Goal: Task Accomplishment & Management: Use online tool/utility

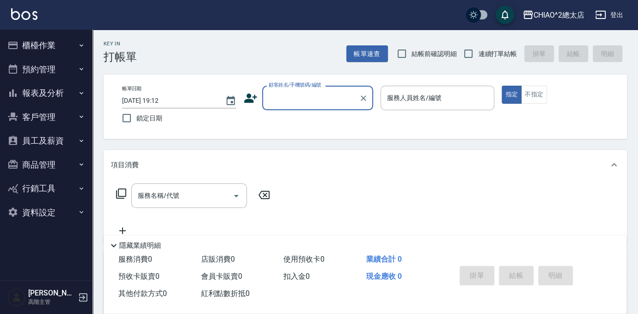
click at [321, 94] on input "顧客姓名/手機號碼/編號" at bounding box center [310, 98] width 89 height 16
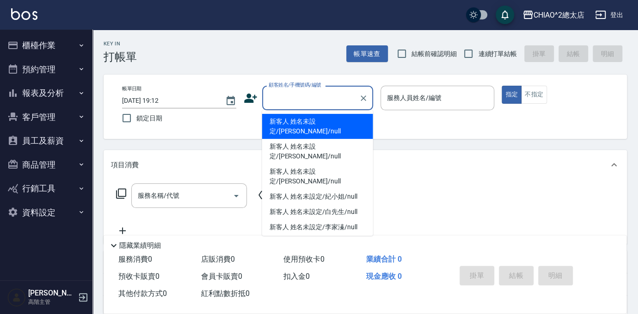
type input "ㄣ"
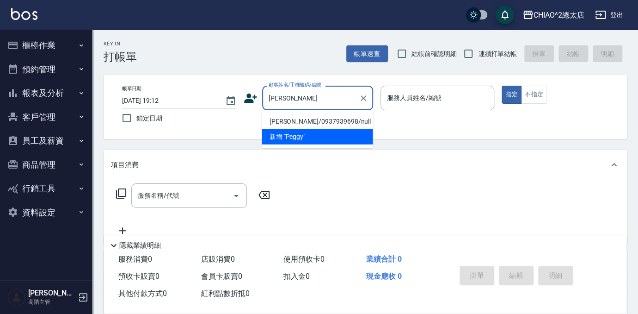
type input "[PERSON_NAME]/0937939698/null"
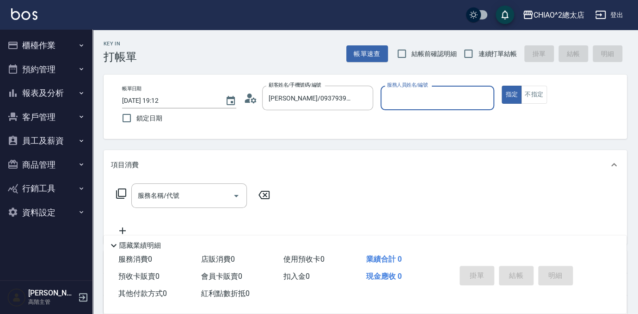
click at [460, 99] on input "服務人員姓名/編號" at bounding box center [438, 98] width 106 height 16
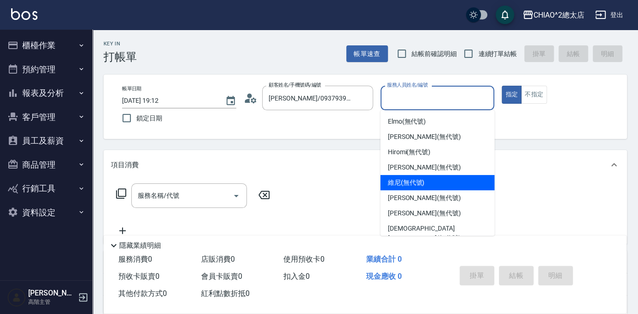
click at [423, 178] on span "維尼 (無代號)" at bounding box center [406, 183] width 37 height 10
type input "維尼(無代號)"
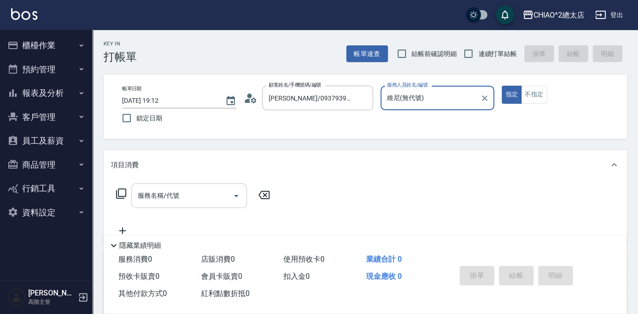
click at [162, 197] on div "服務名稱/代號 服務名稱/代號" at bounding box center [189, 195] width 116 height 25
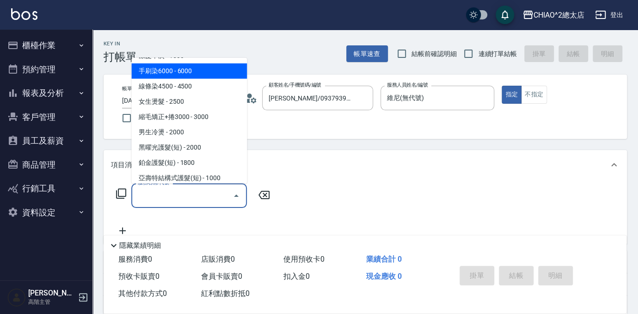
scroll to position [168, 0]
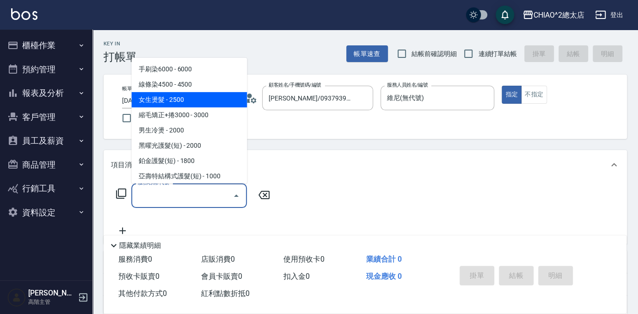
click at [191, 98] on span "女生燙髮 - 2500" at bounding box center [189, 99] width 116 height 15
type input "女生燙髮(103122)"
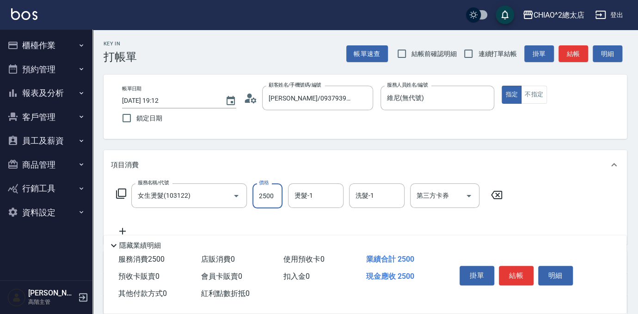
click at [272, 196] on input "2500" at bounding box center [268, 195] width 30 height 25
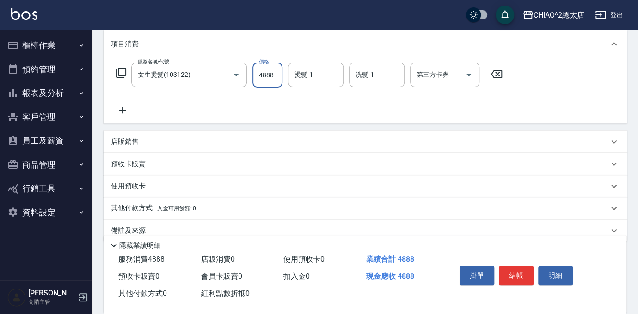
scroll to position [126, 0]
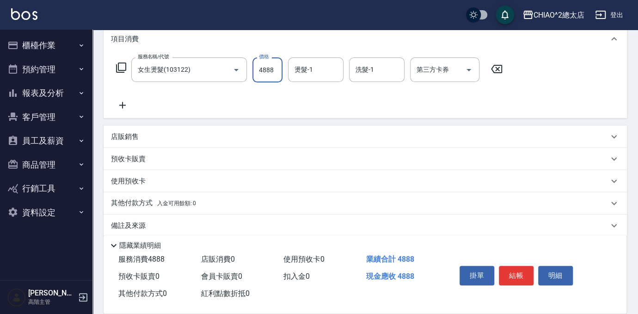
type input "4888"
click at [286, 189] on div "使用預收卡" at bounding box center [366, 181] width 524 height 22
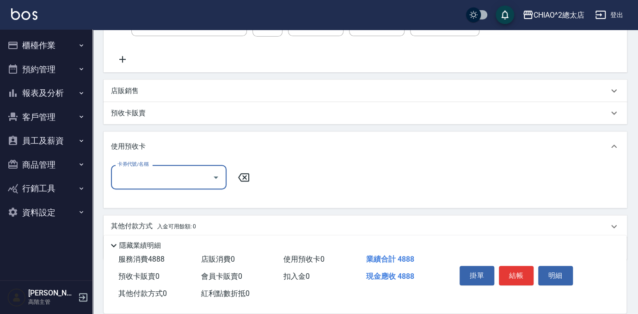
scroll to position [205, 0]
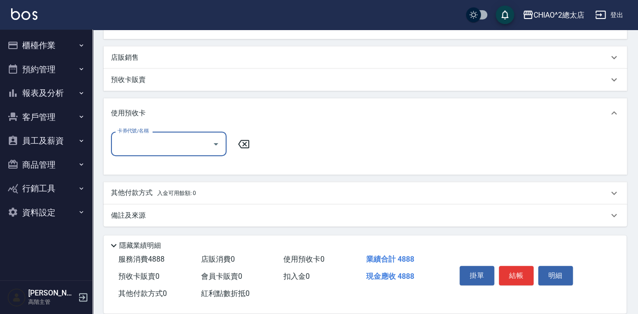
click at [171, 139] on input "卡券代號/名稱" at bounding box center [161, 144] width 93 height 16
click at [291, 191] on div "其他付款方式 入金可用餘額: 0" at bounding box center [360, 193] width 498 height 10
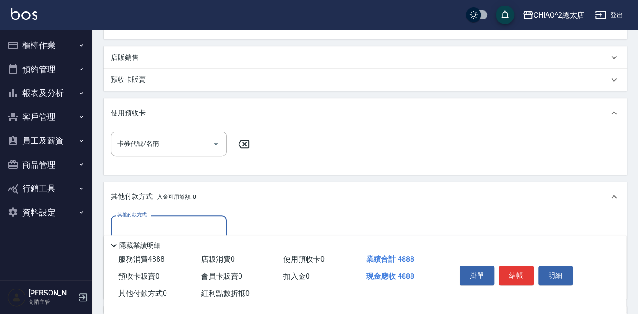
scroll to position [307, 0]
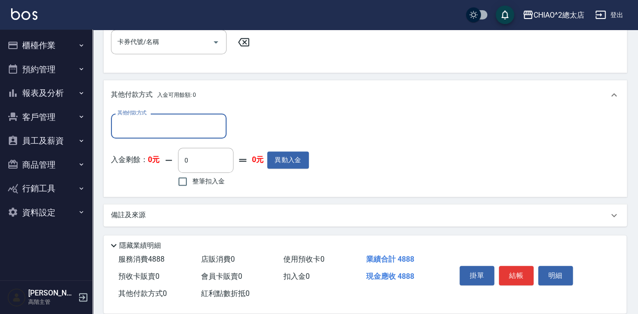
click at [167, 125] on input "其他付款方式" at bounding box center [168, 125] width 107 height 16
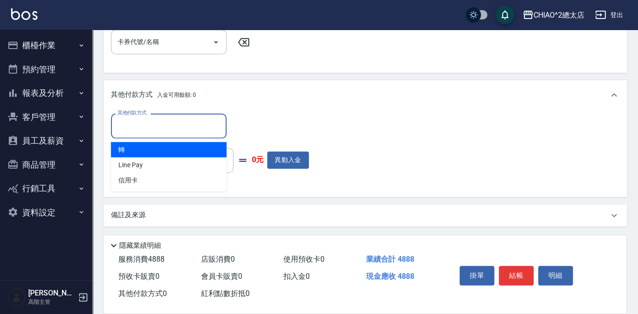
click at [162, 147] on span "轉" at bounding box center [169, 149] width 116 height 15
type input "轉"
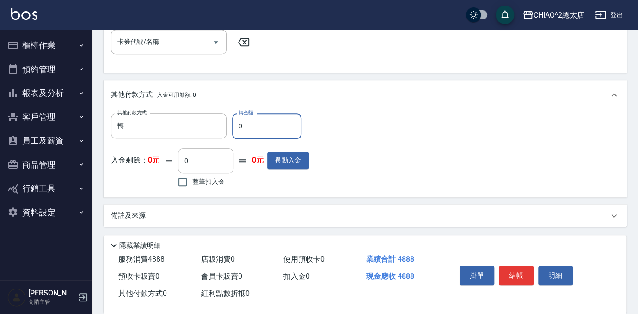
click at [268, 126] on input "0" at bounding box center [266, 125] width 69 height 25
type input "4888"
click at [513, 268] on button "結帳" at bounding box center [516, 274] width 35 height 19
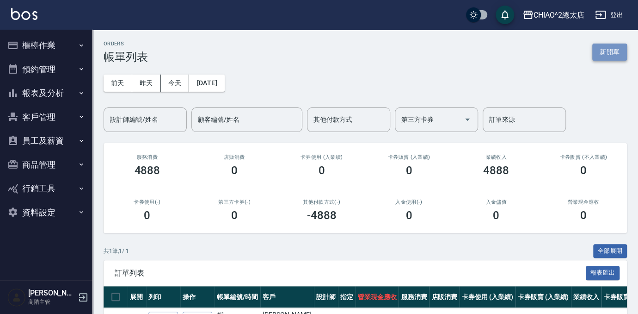
click at [621, 49] on button "新開單" at bounding box center [609, 51] width 35 height 17
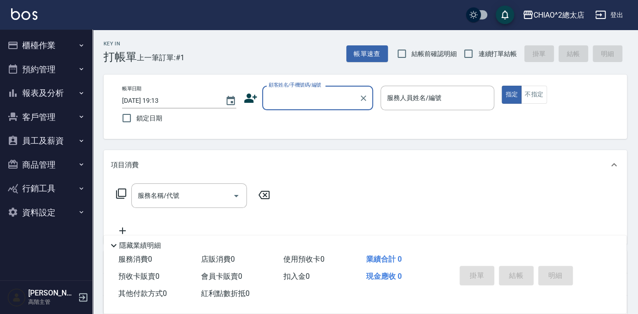
type input "t"
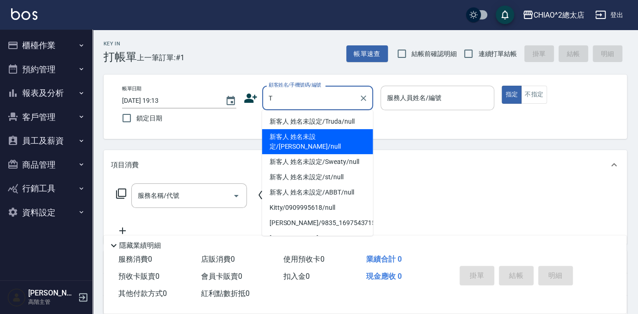
drag, startPoint x: 350, startPoint y: 139, endPoint x: 391, endPoint y: 108, distance: 51.9
click at [350, 139] on li "新客人 姓名未設定/[PERSON_NAME]/null" at bounding box center [317, 141] width 111 height 25
type input "新客人 姓名未設定/[PERSON_NAME]/null"
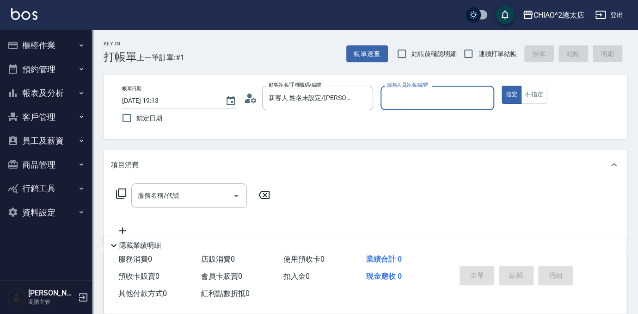
click at [411, 89] on div "服務人員姓名/編號" at bounding box center [438, 98] width 114 height 25
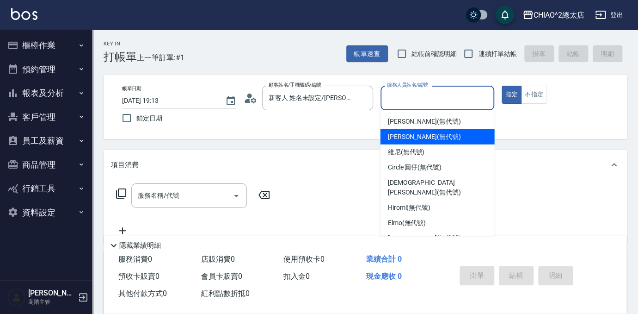
click at [481, 135] on div "[PERSON_NAME] (無代號)" at bounding box center [438, 136] width 114 height 15
type input "[PERSON_NAME](無代號)"
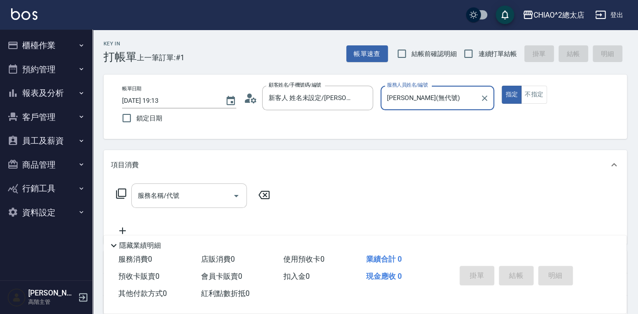
click at [173, 193] on div "服務名稱/代號 服務名稱/代號" at bounding box center [189, 195] width 116 height 25
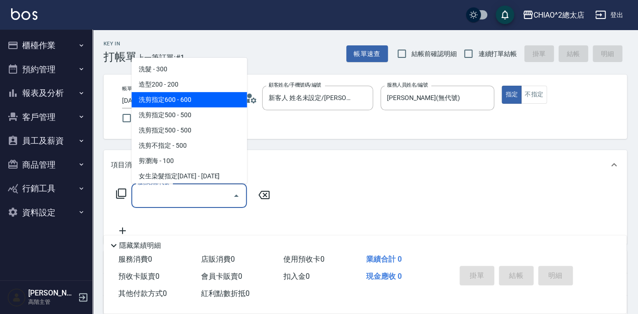
click at [208, 94] on span "洗剪指定600 - 600" at bounding box center [189, 99] width 116 height 15
type input "洗剪指定600(103107)"
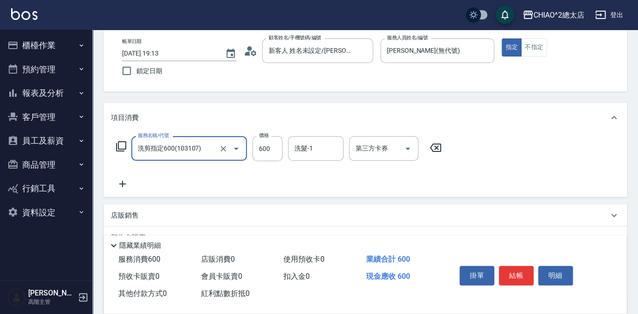
scroll to position [136, 0]
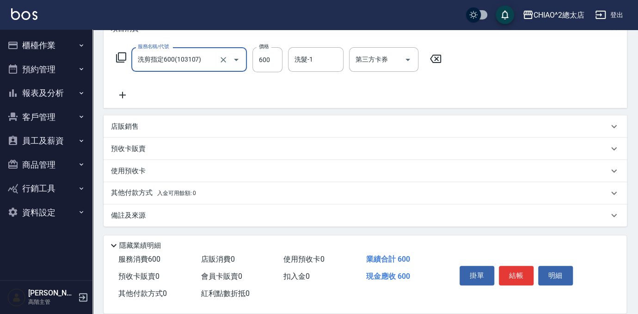
click at [184, 172] on div "使用預收卡" at bounding box center [360, 171] width 498 height 10
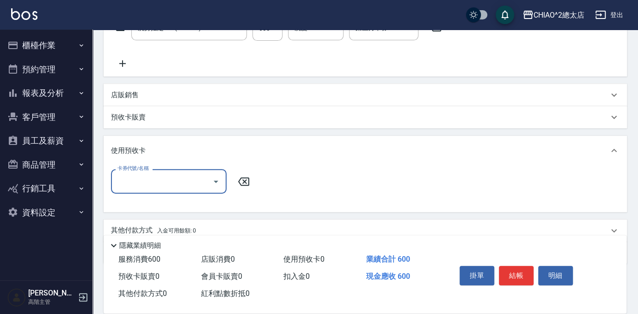
scroll to position [205, 0]
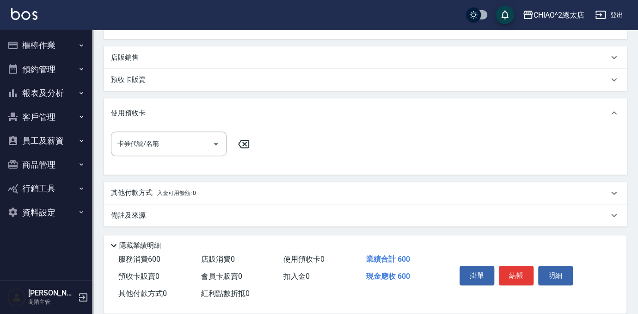
click at [214, 199] on div "其他付款方式 入金可用餘額: 0" at bounding box center [366, 193] width 524 height 22
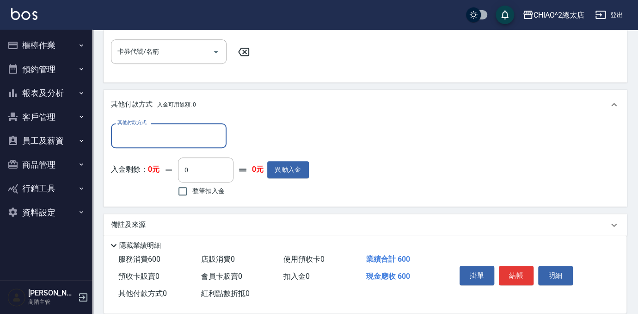
scroll to position [307, 0]
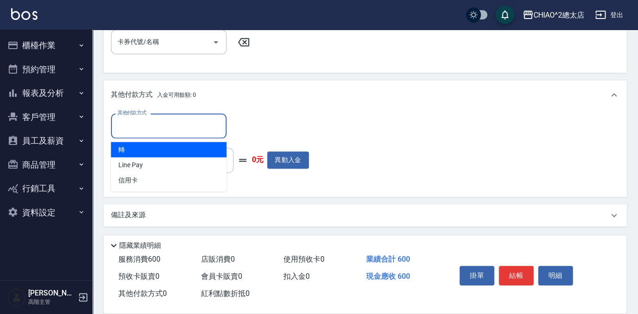
click at [197, 126] on input "其他付款方式" at bounding box center [168, 125] width 107 height 16
click at [196, 150] on span "轉" at bounding box center [169, 149] width 116 height 15
type input "轉"
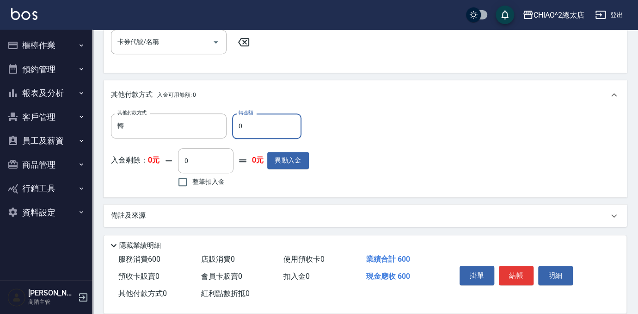
click at [255, 118] on input "0" at bounding box center [266, 125] width 69 height 25
click at [255, 121] on input "0" at bounding box center [266, 125] width 69 height 25
click at [265, 129] on input "0" at bounding box center [266, 125] width 69 height 25
click at [267, 130] on input "0" at bounding box center [266, 125] width 69 height 25
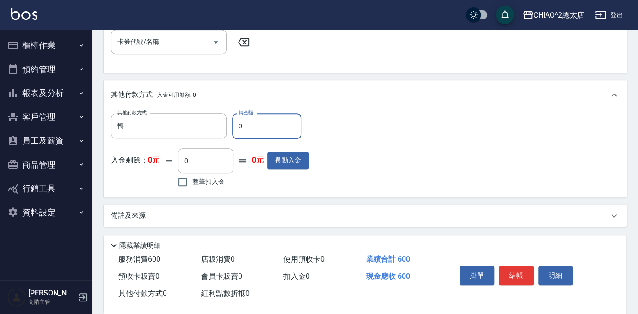
click at [267, 130] on input "0" at bounding box center [266, 125] width 69 height 25
type input "600"
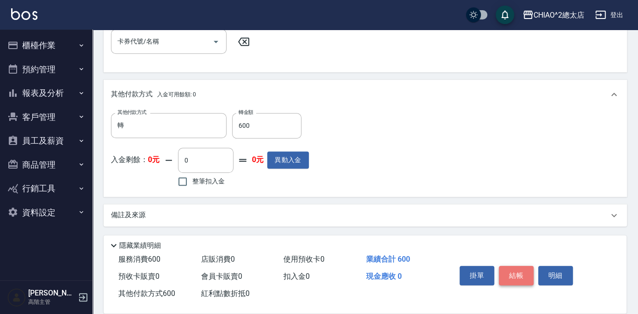
click at [524, 273] on button "結帳" at bounding box center [516, 274] width 35 height 19
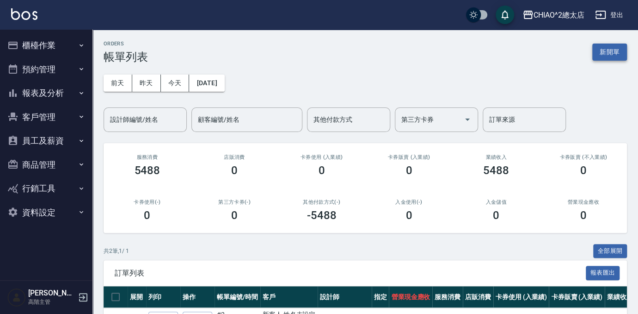
click at [607, 53] on button "新開單" at bounding box center [609, 51] width 35 height 17
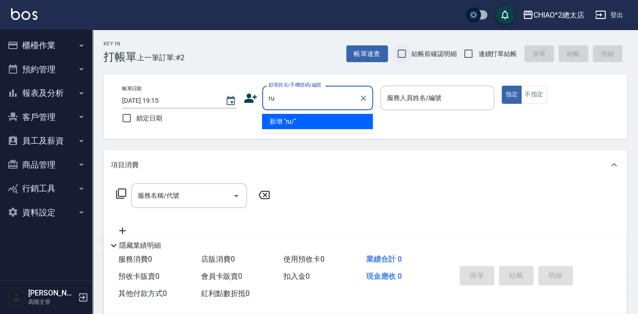
type input "r"
type input "[PERSON_NAME]"
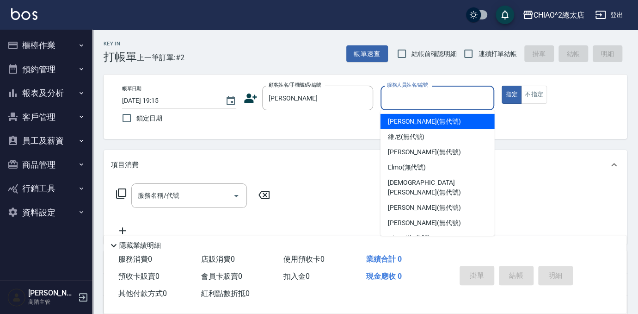
click at [422, 93] on input "服務人員姓名/編號" at bounding box center [438, 98] width 106 height 16
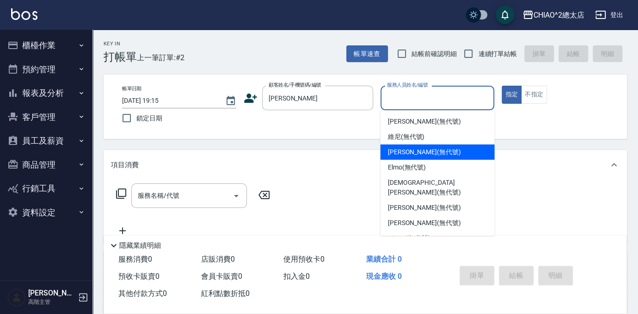
click at [435, 157] on div "[PERSON_NAME] (無代號)" at bounding box center [438, 151] width 114 height 15
type input "[PERSON_NAME](無代號)"
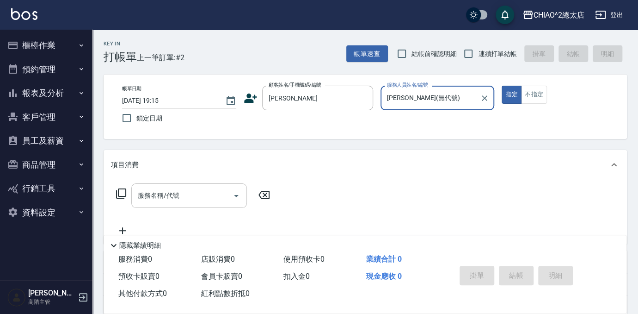
click at [157, 193] on div "服務名稱/代號 服務名稱/代號" at bounding box center [189, 195] width 116 height 25
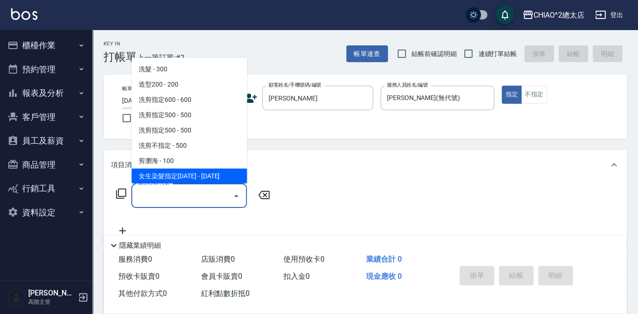
click at [211, 176] on span "女生染髮指定[DATE] - [DATE]" at bounding box center [189, 175] width 116 height 15
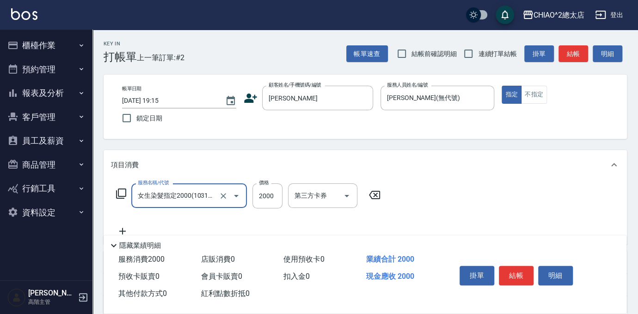
type input "女生染髮指定2000(103113)"
click at [274, 197] on input "2000" at bounding box center [268, 195] width 30 height 25
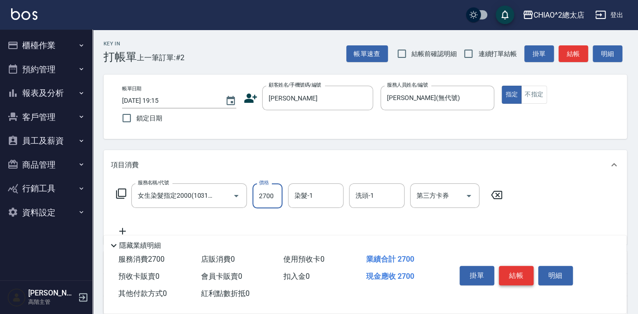
type input "2700"
click at [528, 278] on button "結帳" at bounding box center [516, 274] width 35 height 19
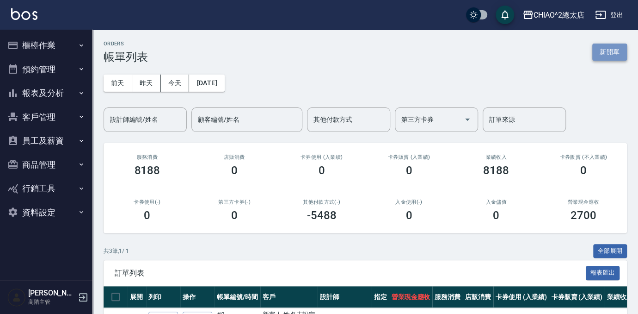
click at [595, 49] on button "新開單" at bounding box center [609, 51] width 35 height 17
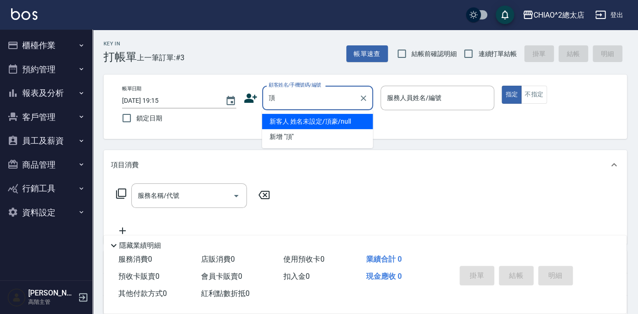
click at [336, 117] on li "新客人 姓名未設定/頂豪/null" at bounding box center [317, 121] width 111 height 15
type input "新客人 姓名未設定/頂豪/null"
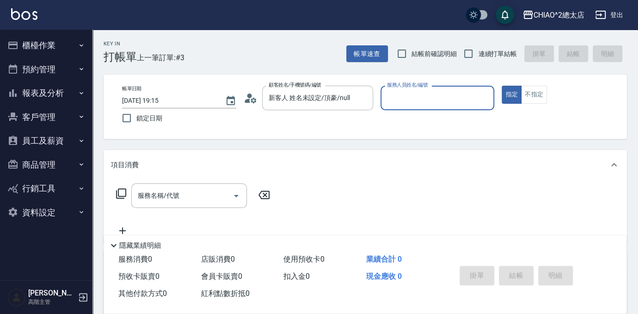
click at [412, 89] on div "服務人員姓名/編號" at bounding box center [438, 98] width 114 height 25
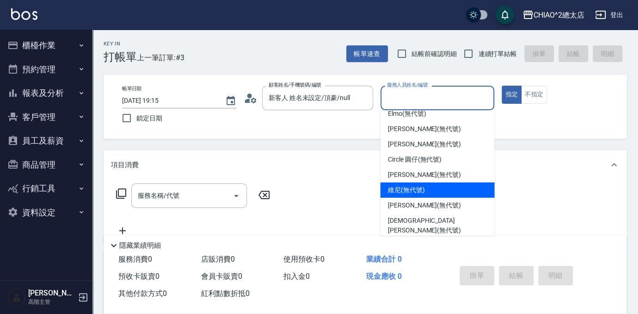
scroll to position [34, 0]
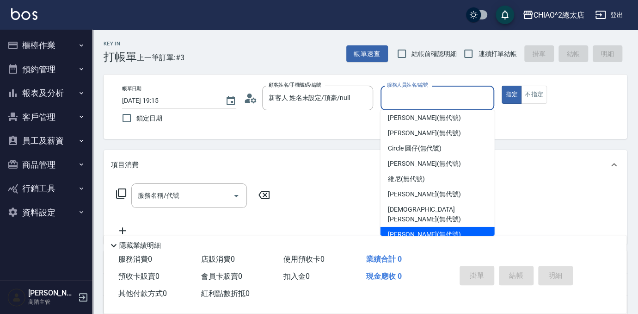
drag, startPoint x: 417, startPoint y: 225, endPoint x: 430, endPoint y: 199, distance: 29.2
click at [416, 229] on span "[PERSON_NAME] (無代號)" at bounding box center [424, 234] width 73 height 10
type input "[PERSON_NAME](無代號)"
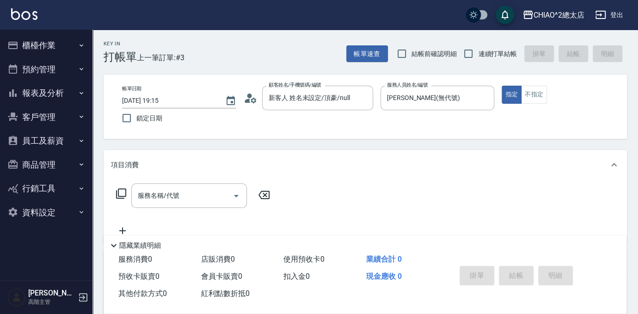
click at [533, 84] on div "帳單日期 [DATE] 19:15 鎖定日期 顧客姓名/手機號碼/編號 新客人 姓名未設定/頂豪/null 顧客姓名/手機號碼/編號 服務人員姓名/編號 [P…" at bounding box center [366, 106] width 524 height 64
click at [527, 96] on button "不指定" at bounding box center [534, 95] width 26 height 18
click at [149, 193] on div "服務名稱/代號 服務名稱/代號" at bounding box center [189, 195] width 116 height 25
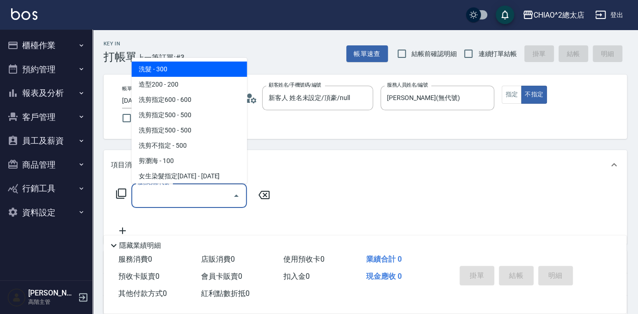
click at [181, 71] on span "洗髮 - 300" at bounding box center [189, 69] width 116 height 15
type input "洗髮(103103)"
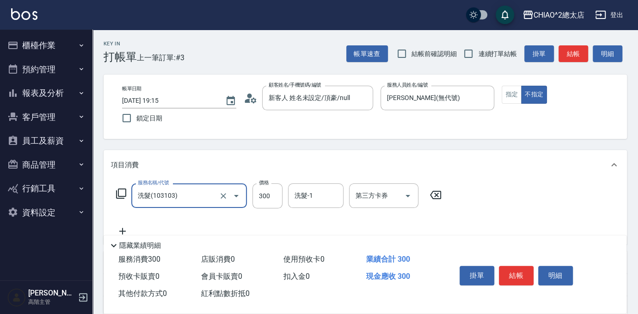
click at [521, 269] on button "結帳" at bounding box center [516, 274] width 35 height 19
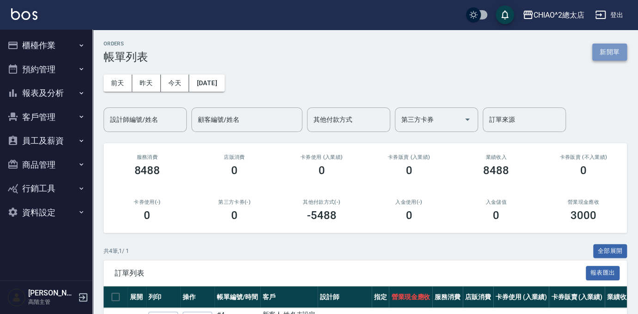
click at [619, 45] on button "新開單" at bounding box center [609, 51] width 35 height 17
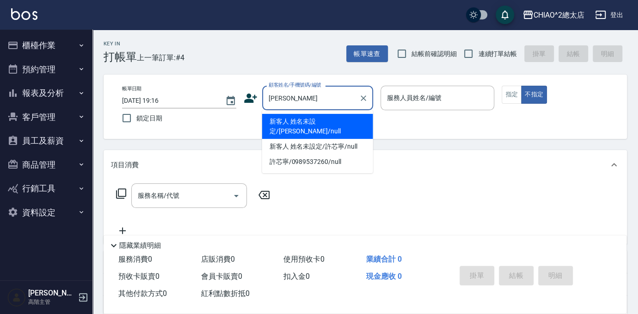
type input "新客人 姓名未設定/[PERSON_NAME]/null"
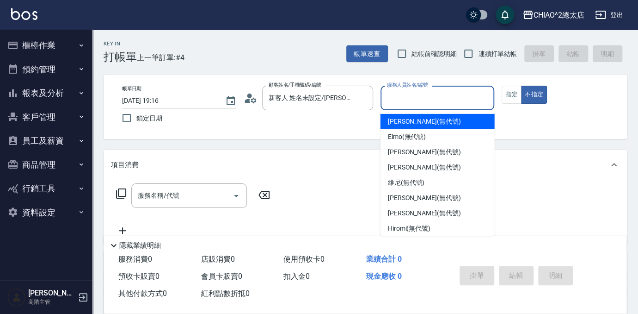
click at [412, 97] on input "服務人員姓名/編號" at bounding box center [438, 98] width 106 height 16
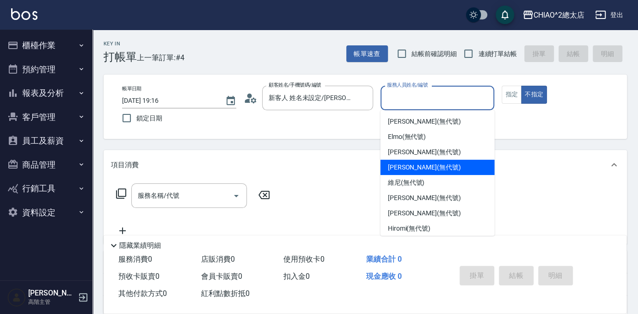
click at [438, 171] on span "[PERSON_NAME] (無代號)" at bounding box center [424, 167] width 73 height 10
type input "[PERSON_NAME](無代號)"
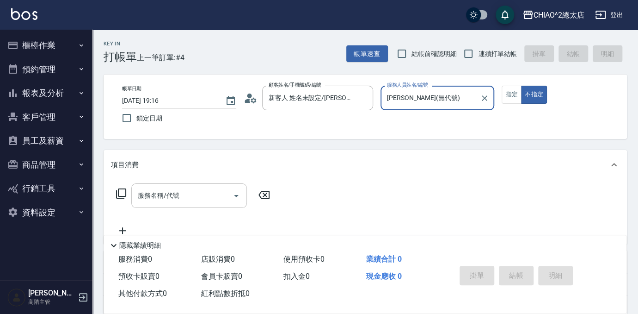
click at [179, 191] on input "服務名稱/代號" at bounding box center [182, 195] width 93 height 16
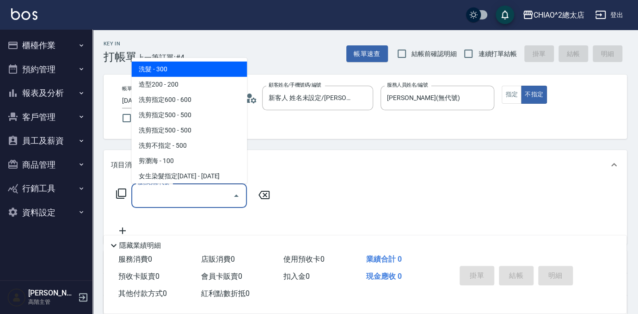
click at [201, 67] on span "洗髮 - 300" at bounding box center [189, 69] width 116 height 15
type input "洗髮(103103)"
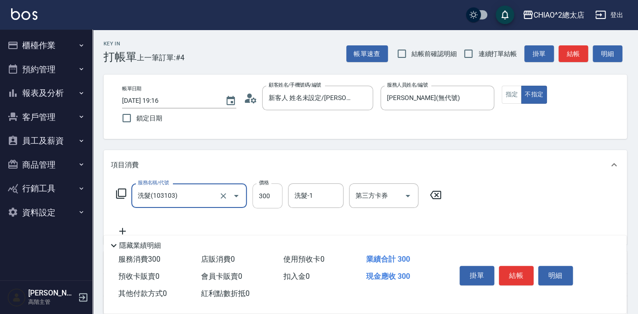
drag, startPoint x: 272, startPoint y: 198, endPoint x: 279, endPoint y: 201, distance: 7.2
click at [272, 198] on input "300" at bounding box center [268, 195] width 30 height 25
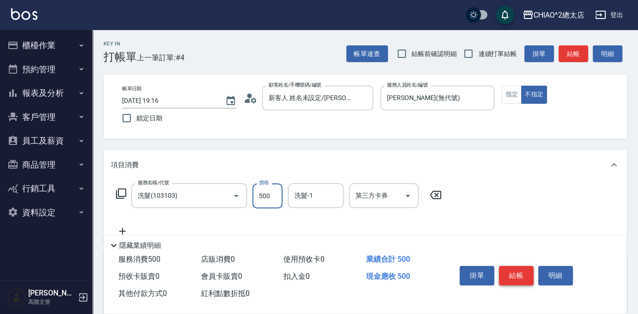
type input "500"
click at [513, 266] on button "結帳" at bounding box center [516, 274] width 35 height 19
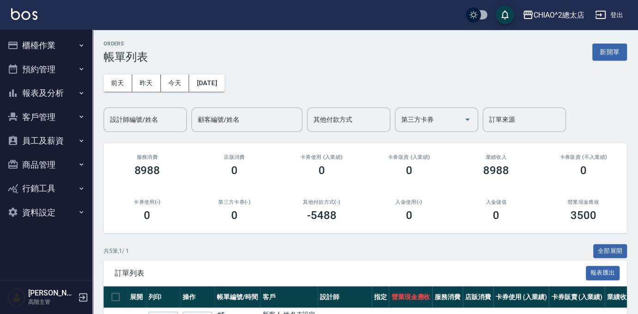
click at [612, 41] on div "ORDERS 帳單列表 新開單" at bounding box center [366, 52] width 524 height 23
click at [609, 58] on button "新開單" at bounding box center [609, 51] width 35 height 17
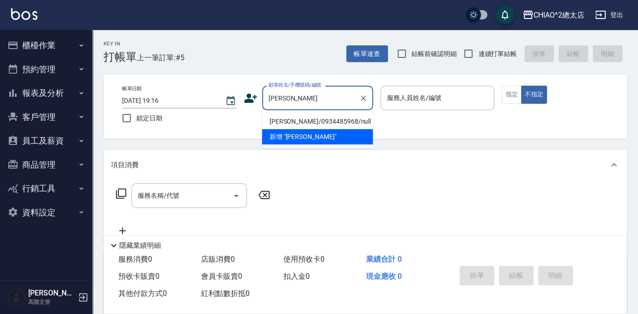
type input "[PERSON_NAME]/0934485968/null"
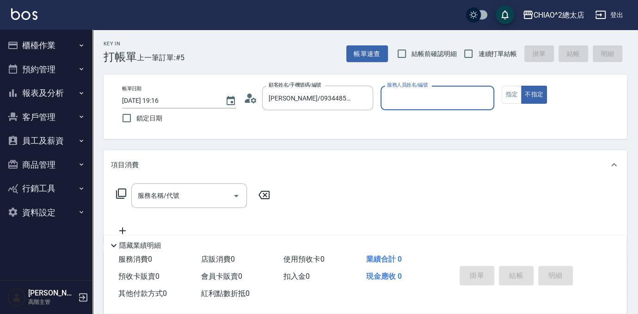
click at [428, 91] on input "服務人員姓名/編號" at bounding box center [438, 98] width 106 height 16
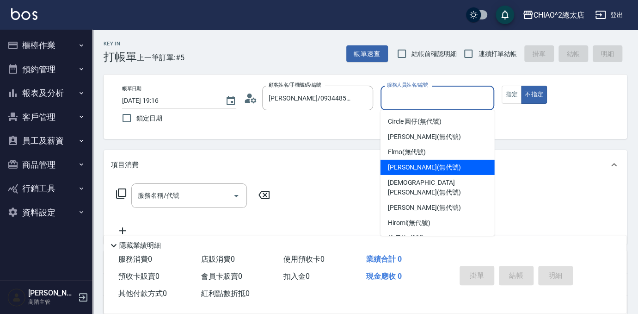
click at [443, 172] on div "[PERSON_NAME] (無代號)" at bounding box center [438, 167] width 114 height 15
type input "[PERSON_NAME](無代號)"
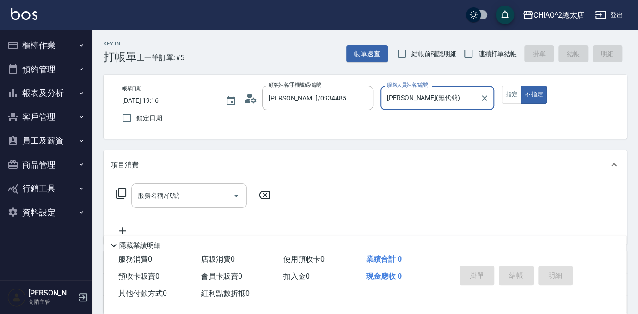
click at [158, 197] on div "服務名稱/代號 服務名稱/代號" at bounding box center [189, 195] width 116 height 25
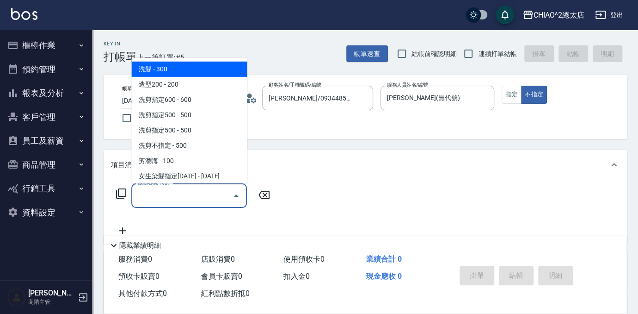
click at [190, 63] on span "洗髮 - 300" at bounding box center [189, 69] width 116 height 15
type input "洗髮(103103)"
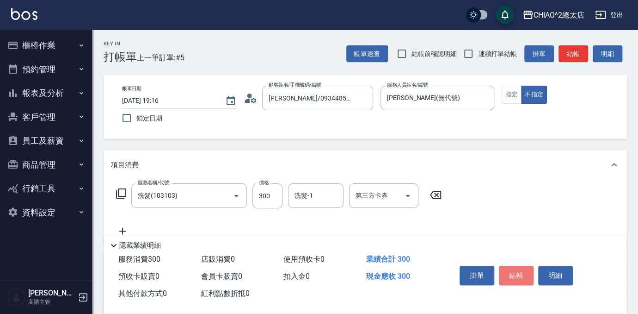
drag, startPoint x: 518, startPoint y: 270, endPoint x: 535, endPoint y: 265, distance: 17.9
click at [518, 270] on button "結帳" at bounding box center [516, 274] width 35 height 19
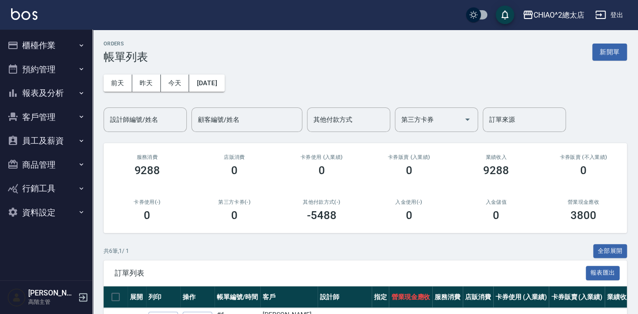
drag, startPoint x: 607, startPoint y: 49, endPoint x: 339, endPoint y: 76, distance: 269.2
click at [607, 49] on button "新開單" at bounding box center [609, 51] width 35 height 17
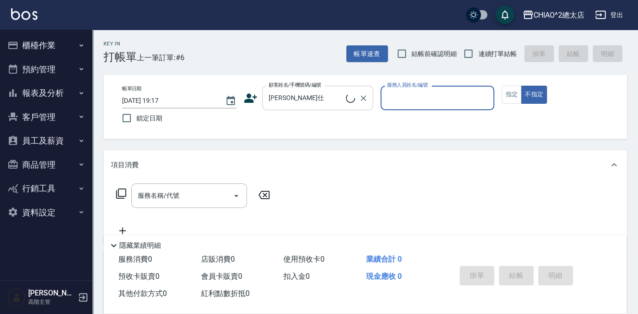
type input "[PERSON_NAME]仕"
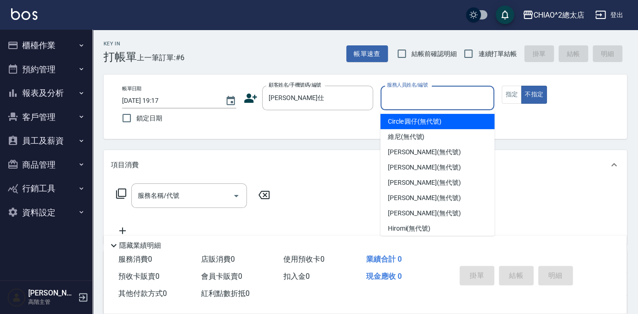
click at [464, 95] on input "服務人員姓名/編號" at bounding box center [438, 98] width 106 height 16
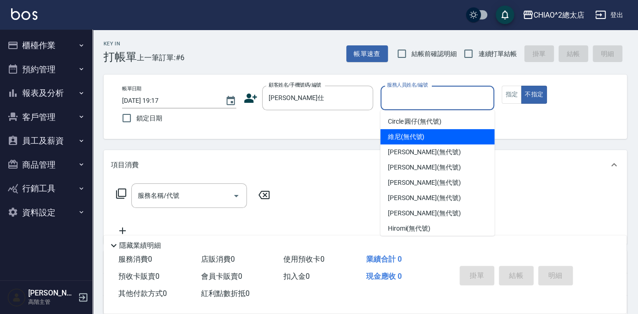
click at [434, 134] on div "維尼 (無代號)" at bounding box center [438, 136] width 114 height 15
type input "維尼(無代號)"
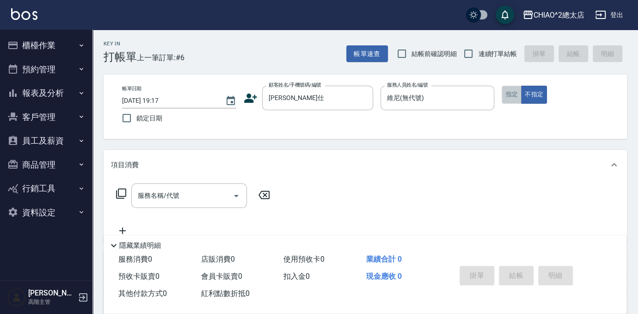
click at [515, 86] on button "指定" at bounding box center [512, 95] width 20 height 18
click at [222, 191] on input "服務名稱/代號" at bounding box center [182, 195] width 93 height 16
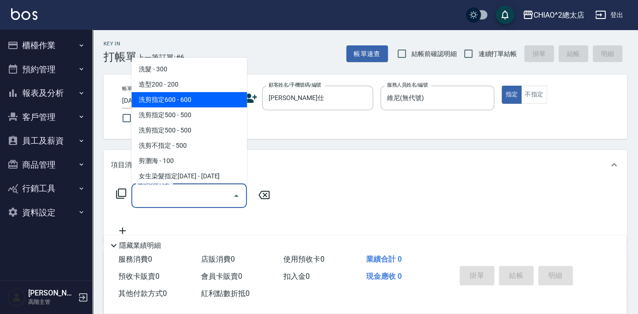
click at [181, 100] on span "洗剪指定600 - 600" at bounding box center [189, 99] width 116 height 15
type input "洗剪指定600(103107)"
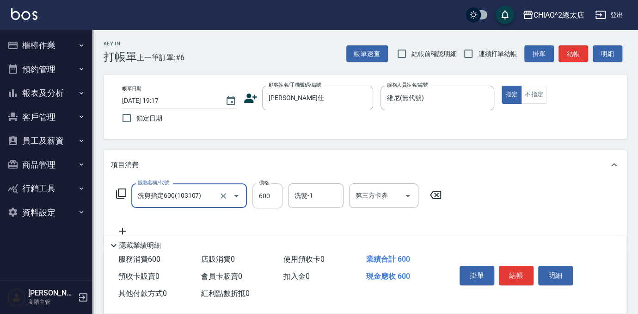
click at [273, 192] on input "600" at bounding box center [268, 195] width 30 height 25
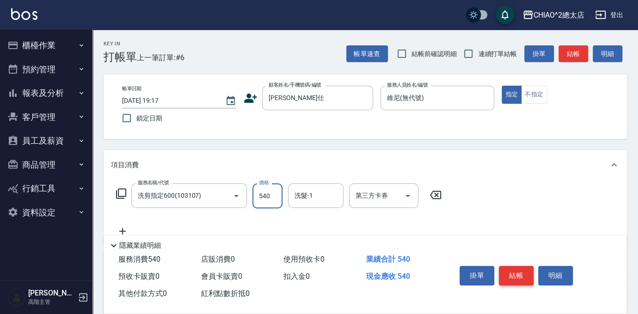
type input "540"
click at [518, 273] on button "結帳" at bounding box center [516, 274] width 35 height 19
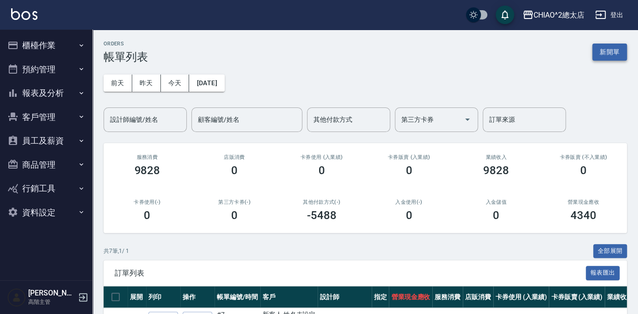
click at [600, 48] on button "新開單" at bounding box center [609, 51] width 35 height 17
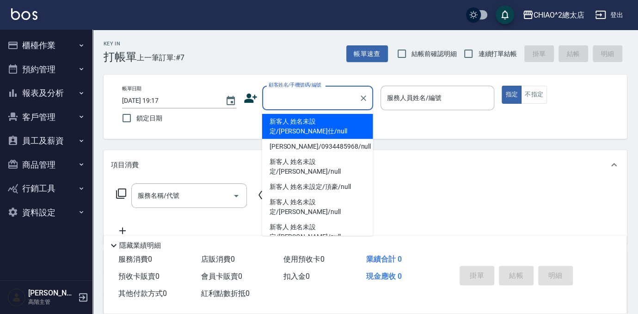
click at [281, 103] on input "顧客姓名/手機號碼/編號" at bounding box center [310, 98] width 89 height 16
click at [287, 121] on li "新客人 姓名未設定/[PERSON_NAME]仕/null" at bounding box center [317, 126] width 111 height 25
type input "新客人 姓名未設定/[PERSON_NAME]仕/null"
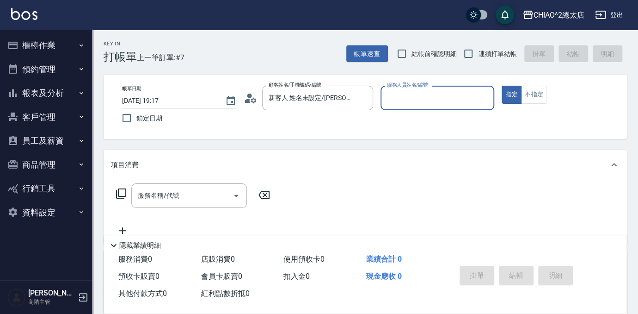
click at [428, 96] on input "服務人員姓名/編號" at bounding box center [438, 98] width 106 height 16
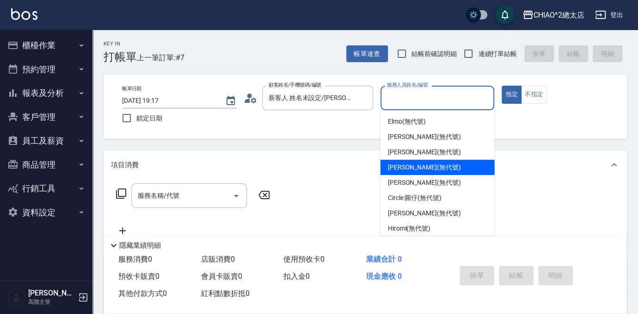
click at [429, 161] on div "[PERSON_NAME] (無代號)" at bounding box center [438, 167] width 114 height 15
type input "[PERSON_NAME](無代號)"
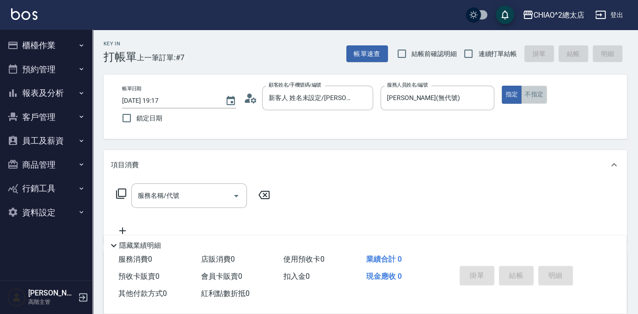
click at [523, 95] on button "不指定" at bounding box center [534, 95] width 26 height 18
click at [185, 195] on input "服務名稱/代號" at bounding box center [182, 195] width 93 height 16
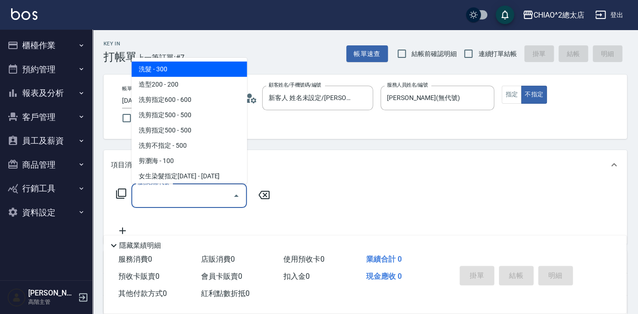
click at [209, 73] on span "洗髮 - 300" at bounding box center [189, 69] width 116 height 15
type input "洗髮(103103)"
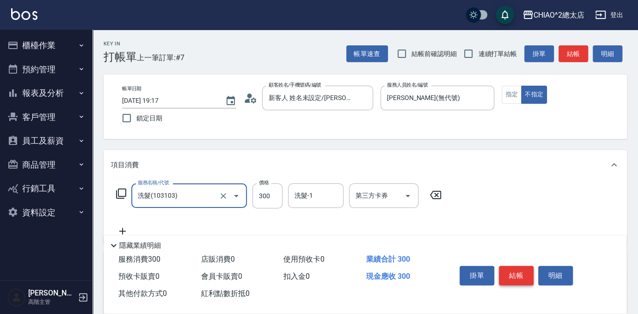
click at [525, 277] on button "結帳" at bounding box center [516, 274] width 35 height 19
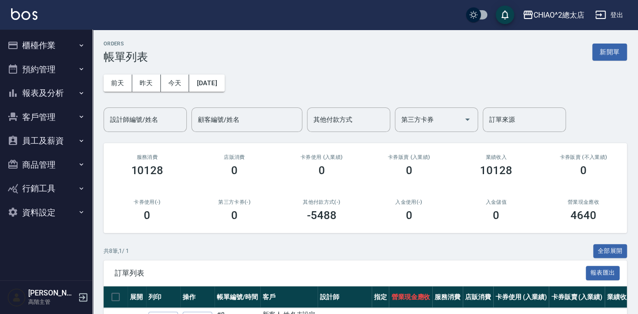
drag, startPoint x: 611, startPoint y: 45, endPoint x: 512, endPoint y: 67, distance: 102.2
click at [611, 45] on button "新開單" at bounding box center [609, 51] width 35 height 17
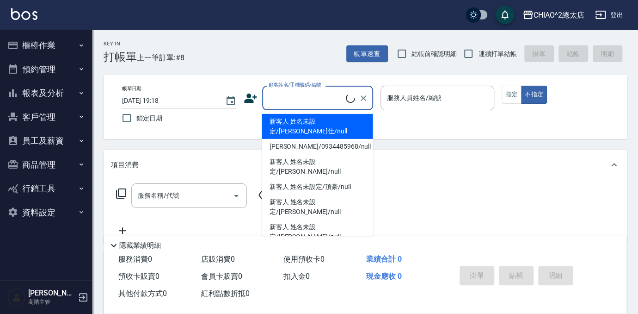
click at [315, 93] on input "顧客姓名/手機號碼/編號" at bounding box center [306, 98] width 80 height 16
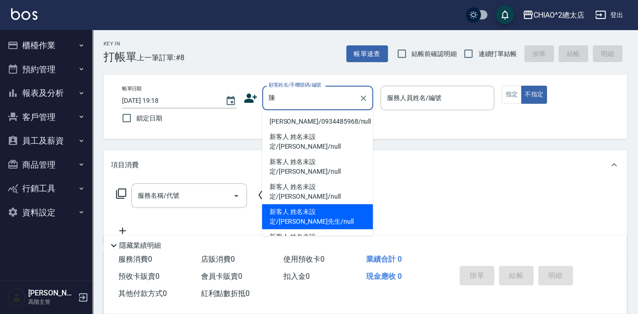
click at [349, 204] on li "新客人 姓名未設定/[PERSON_NAME]先生/null" at bounding box center [317, 216] width 111 height 25
type input "新客人 姓名未設定/[PERSON_NAME]先生/null"
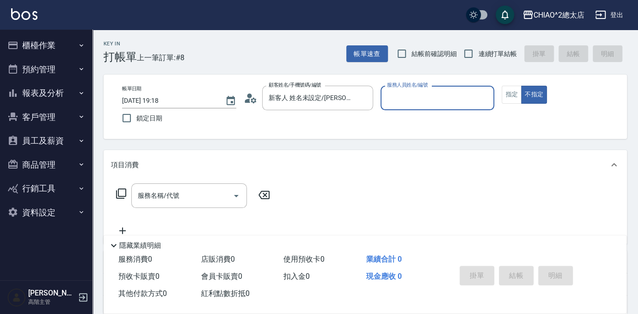
click at [455, 95] on input "服務人員姓名/編號" at bounding box center [438, 98] width 106 height 16
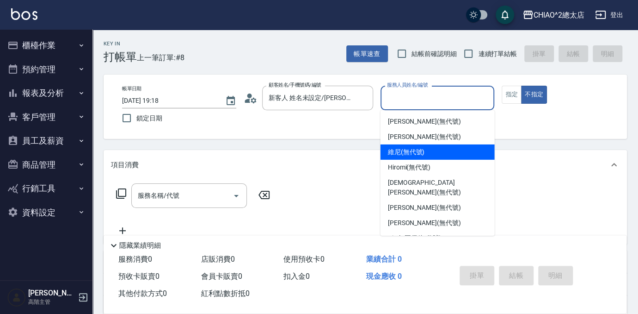
click at [425, 154] on div "維尼 (無代號)" at bounding box center [438, 151] width 114 height 15
type input "維尼(無代號)"
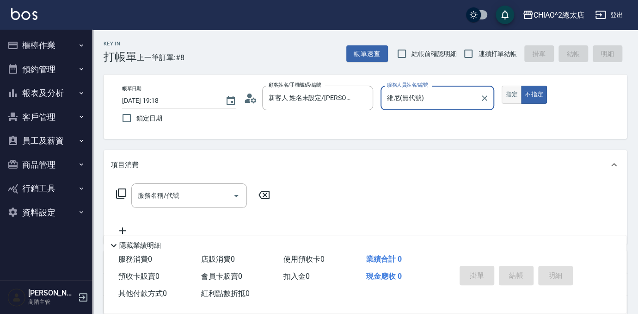
click at [514, 91] on button "指定" at bounding box center [512, 95] width 20 height 18
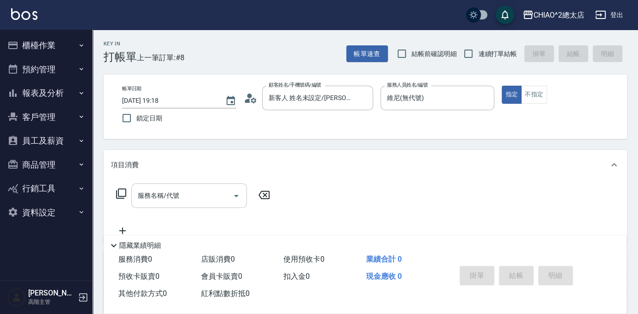
click at [136, 195] on input "服務名稱/代號" at bounding box center [182, 195] width 93 height 16
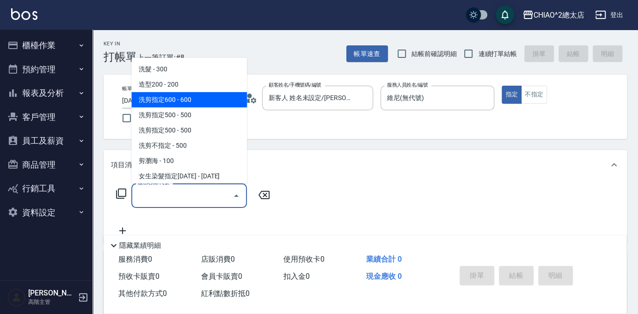
click at [186, 102] on span "洗剪指定600 - 600" at bounding box center [189, 99] width 116 height 15
type input "洗剪指定600(103107)"
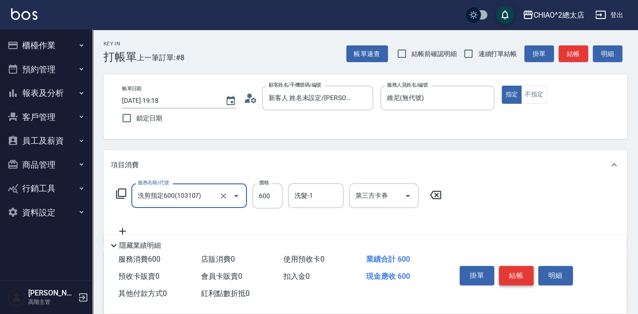
click at [506, 271] on button "結帳" at bounding box center [516, 274] width 35 height 19
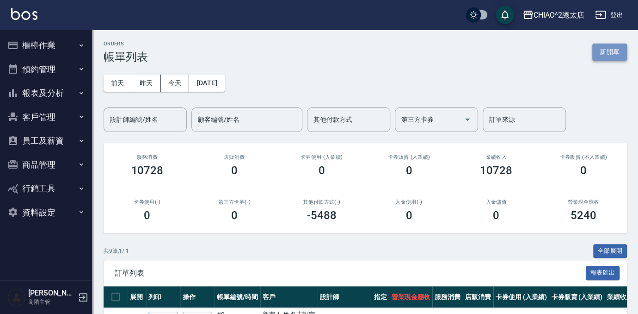
click at [611, 53] on button "新開單" at bounding box center [609, 51] width 35 height 17
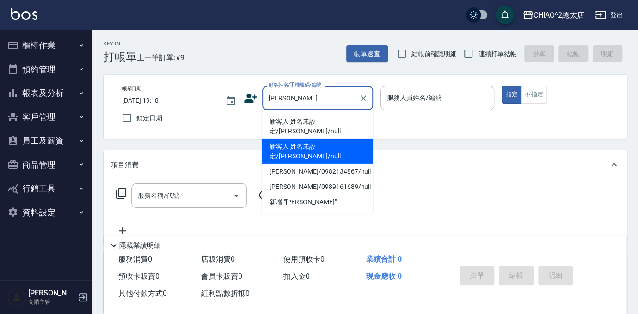
click at [327, 139] on li "新客人 姓名未設定/[PERSON_NAME]/null" at bounding box center [317, 151] width 111 height 25
type input "新客人 姓名未設定/[PERSON_NAME]/null"
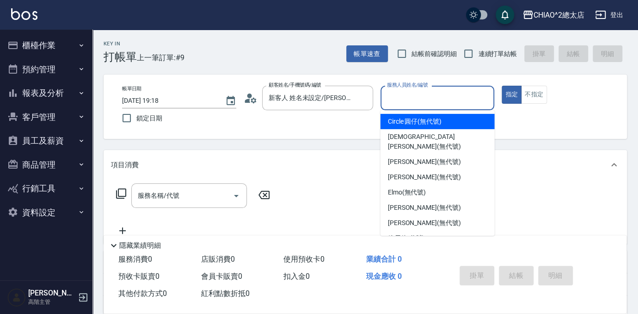
click at [447, 99] on input "服務人員姓名/編號" at bounding box center [438, 98] width 106 height 16
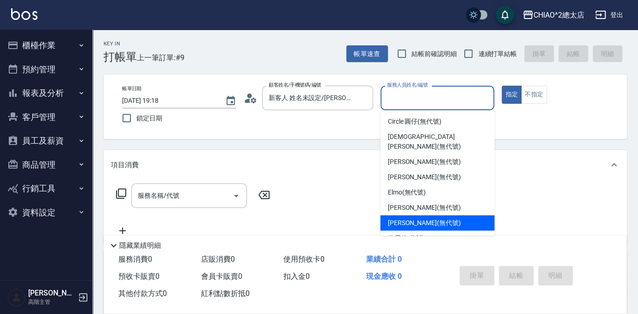
click at [444, 215] on div "[PERSON_NAME] (無代號)" at bounding box center [438, 222] width 114 height 15
type input "[PERSON_NAME](無代號)"
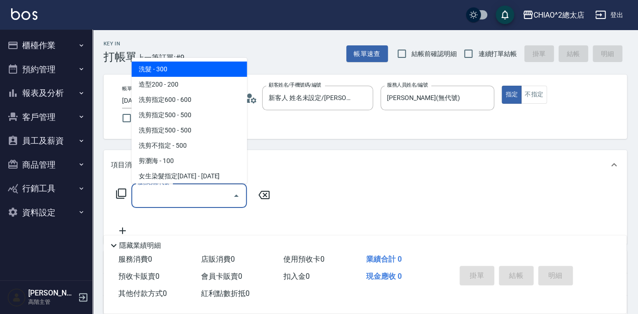
click at [179, 192] on input "服務名稱/代號" at bounding box center [182, 195] width 93 height 16
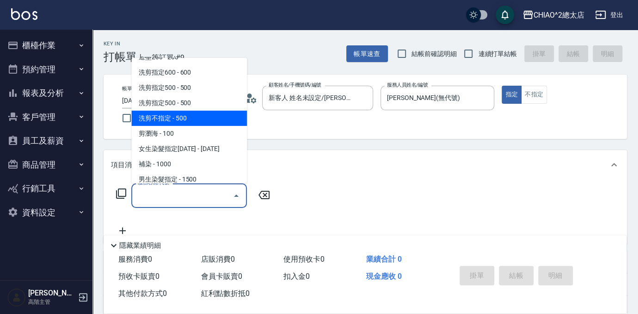
scroll to position [42, 0]
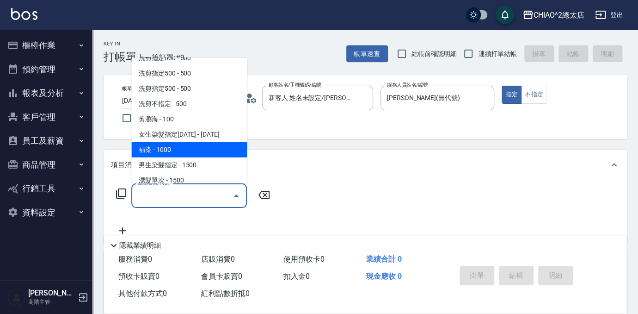
click at [213, 152] on span "補染 - 1000" at bounding box center [189, 149] width 116 height 15
type input "補染(103114)"
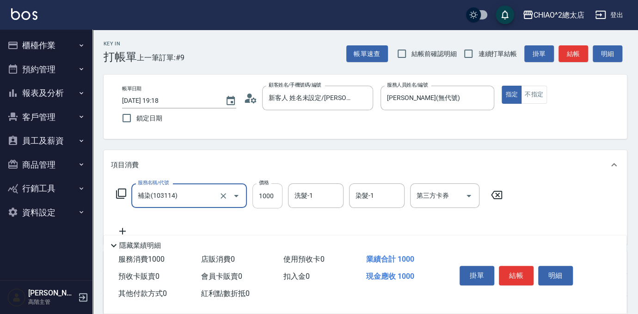
click at [270, 195] on input "1000" at bounding box center [268, 195] width 30 height 25
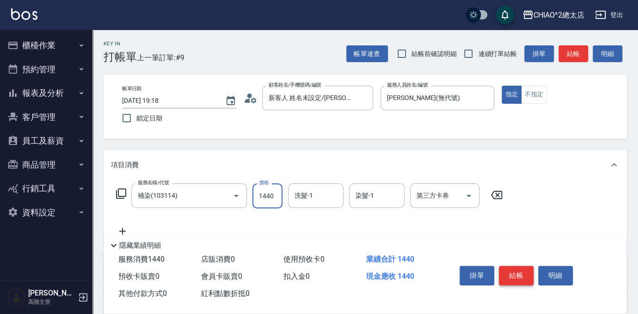
type input "1440"
click at [506, 272] on button "結帳" at bounding box center [516, 274] width 35 height 19
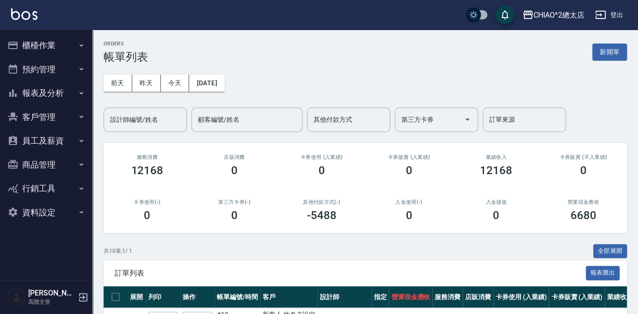
click at [42, 82] on button "報表及分析" at bounding box center [46, 93] width 85 height 24
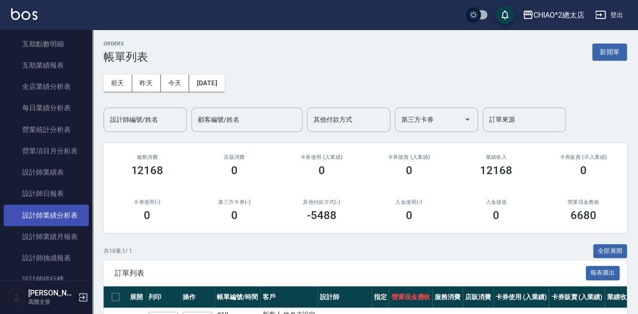
scroll to position [336, 0]
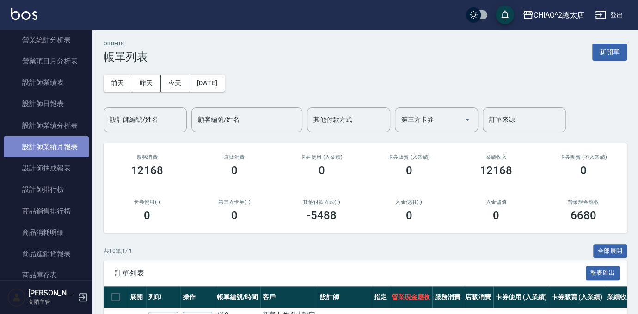
click at [75, 145] on link "設計師業績月報表" at bounding box center [46, 146] width 85 height 21
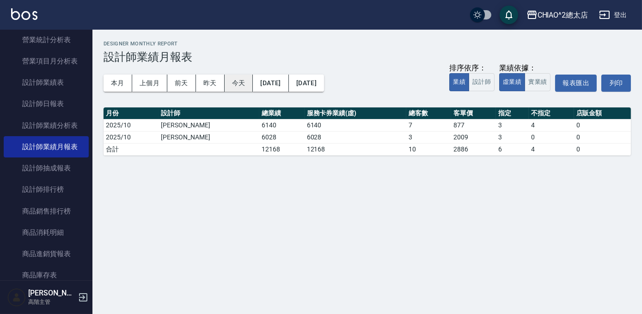
click at [236, 83] on button "今天" at bounding box center [239, 82] width 29 height 17
click at [44, 173] on link "設計師抽成報表" at bounding box center [46, 167] width 85 height 21
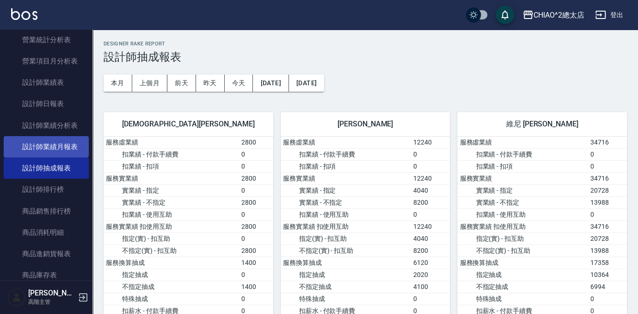
click at [57, 142] on link "設計師業績月報表" at bounding box center [46, 146] width 85 height 21
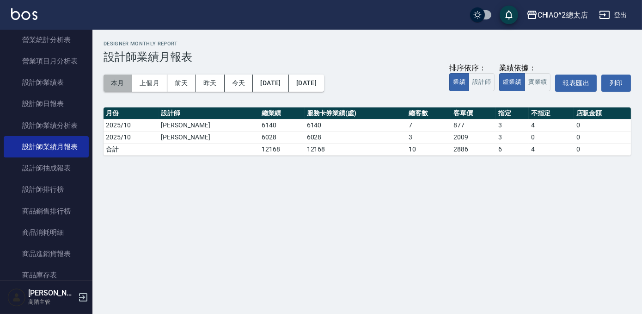
click at [116, 82] on button "本月" at bounding box center [118, 82] width 29 height 17
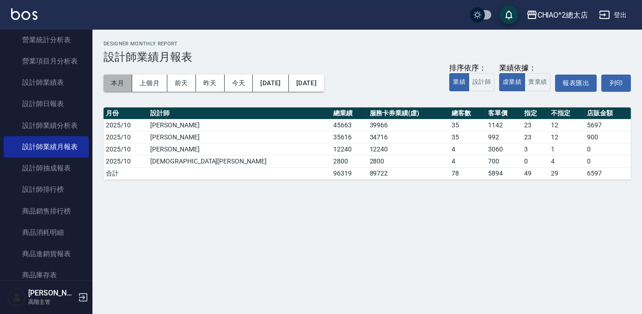
click at [113, 80] on button "本月" at bounding box center [118, 82] width 29 height 17
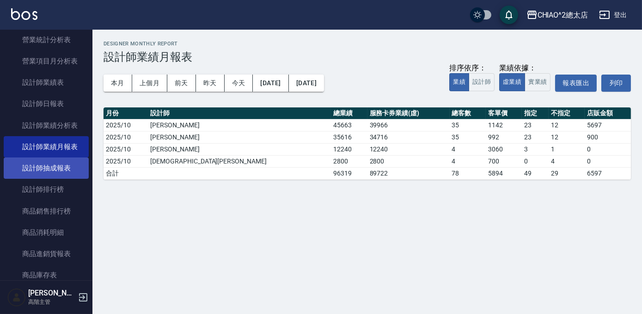
click at [68, 171] on link "設計師抽成報表" at bounding box center [46, 167] width 85 height 21
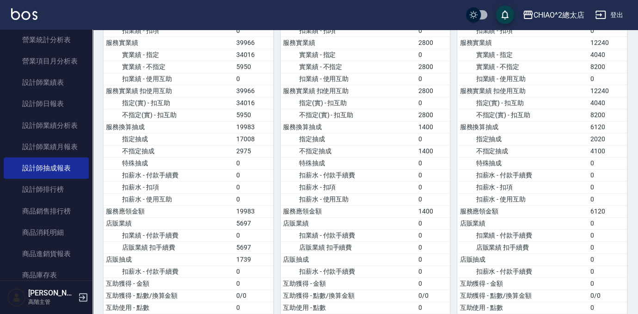
scroll to position [126, 0]
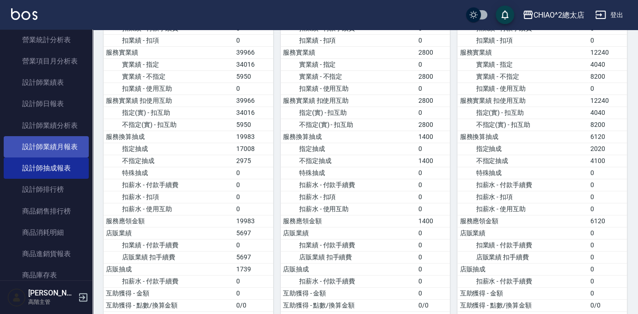
click at [45, 148] on link "設計師業績月報表" at bounding box center [46, 146] width 85 height 21
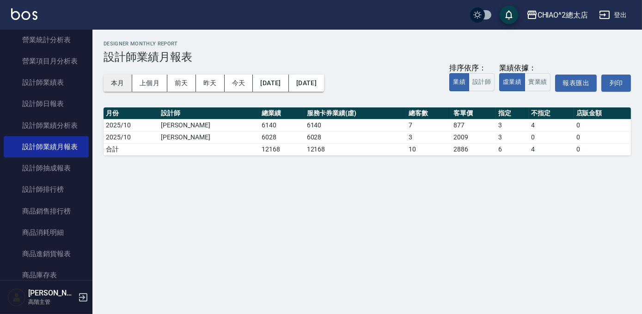
click at [125, 84] on button "本月" at bounding box center [118, 82] width 29 height 17
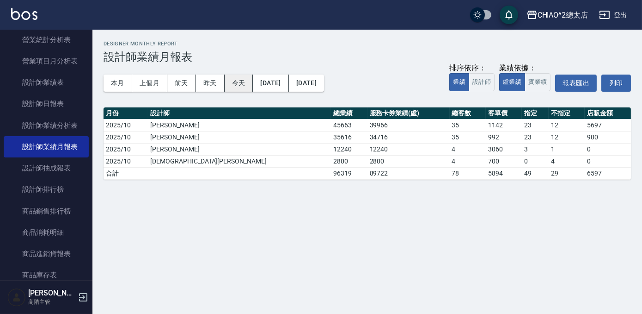
click at [237, 80] on button "今天" at bounding box center [239, 82] width 29 height 17
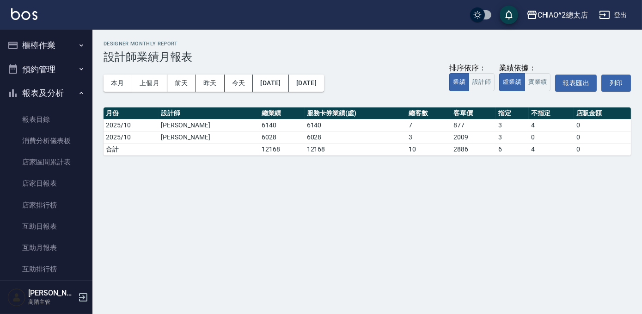
click at [53, 45] on button "櫃檯作業" at bounding box center [46, 45] width 85 height 24
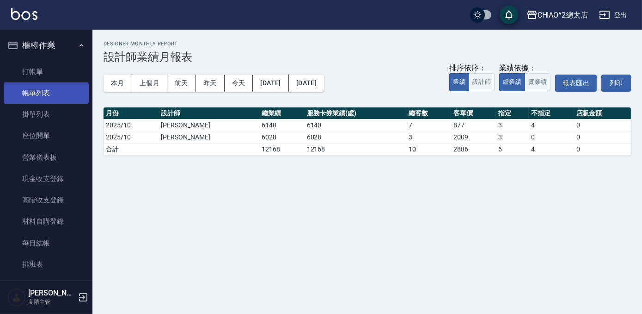
click at [62, 100] on link "帳單列表" at bounding box center [46, 92] width 85 height 21
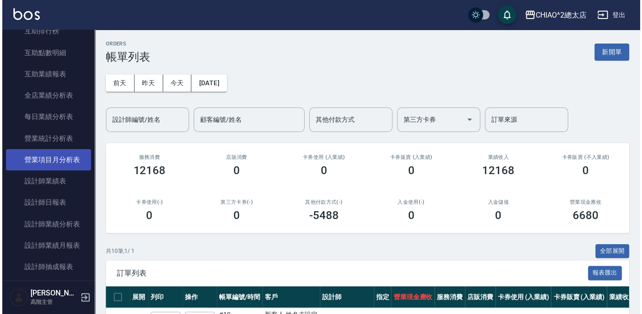
scroll to position [504, 0]
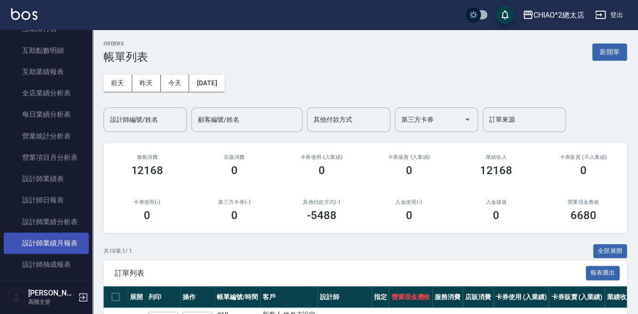
click at [16, 247] on link "設計師業績月報表" at bounding box center [46, 242] width 85 height 21
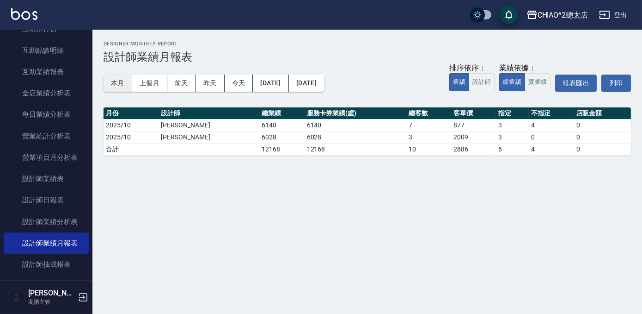
click at [111, 84] on button "本月" at bounding box center [118, 82] width 29 height 17
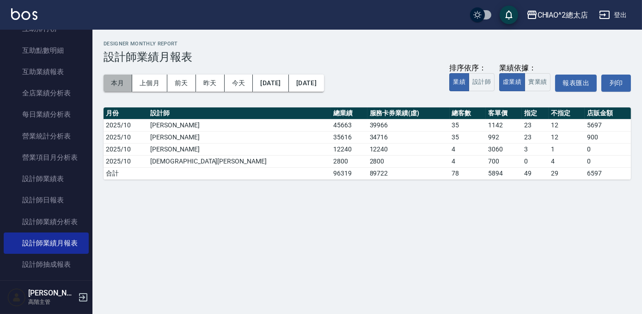
click at [120, 75] on button "本月" at bounding box center [118, 82] width 29 height 17
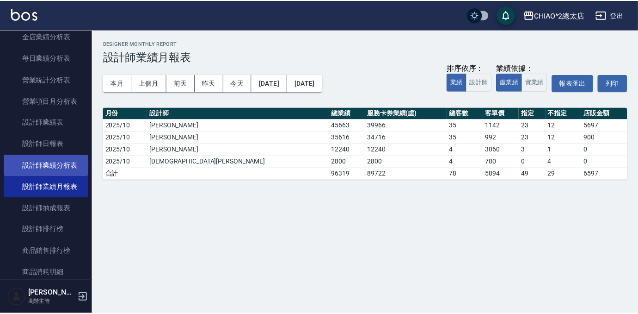
scroll to position [630, 0]
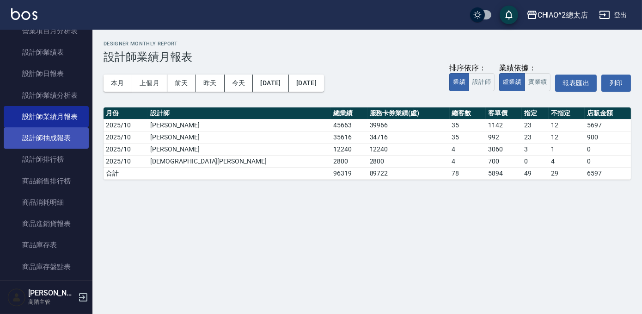
click at [64, 139] on link "設計師抽成報表" at bounding box center [46, 137] width 85 height 21
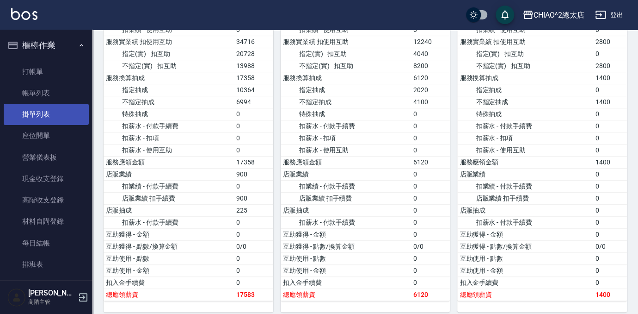
scroll to position [16, 0]
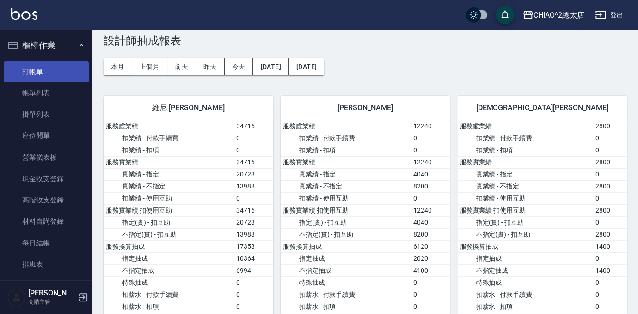
click at [42, 67] on link "打帳單" at bounding box center [46, 71] width 85 height 21
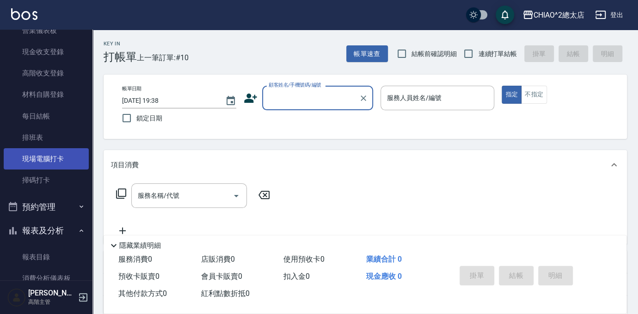
scroll to position [126, 0]
click at [31, 233] on button "報表及分析" at bounding box center [46, 231] width 85 height 24
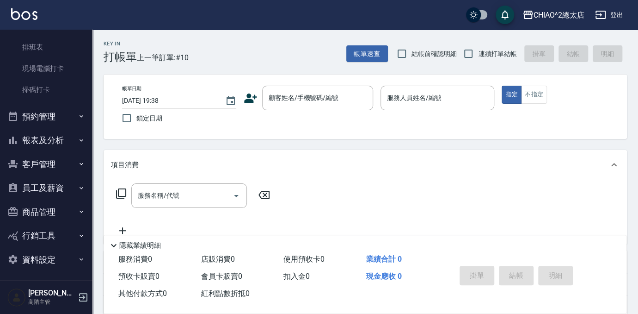
scroll to position [219, 0]
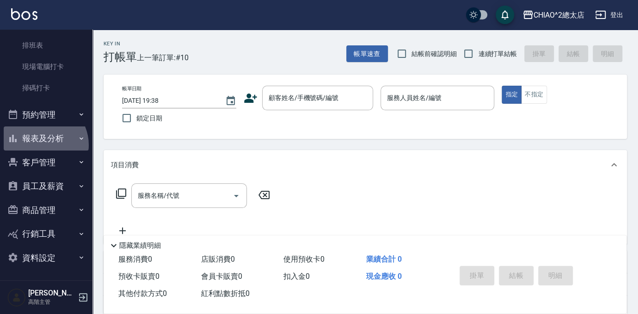
click at [41, 145] on button "報表及分析" at bounding box center [46, 138] width 85 height 24
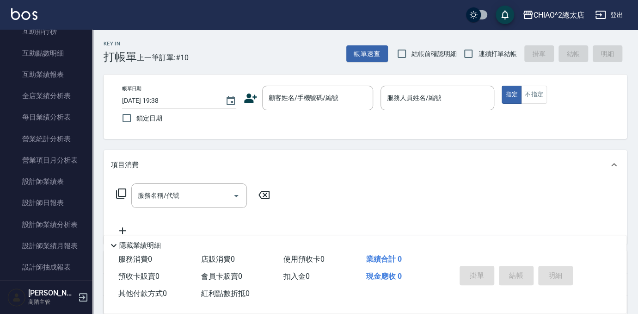
scroll to position [513, 0]
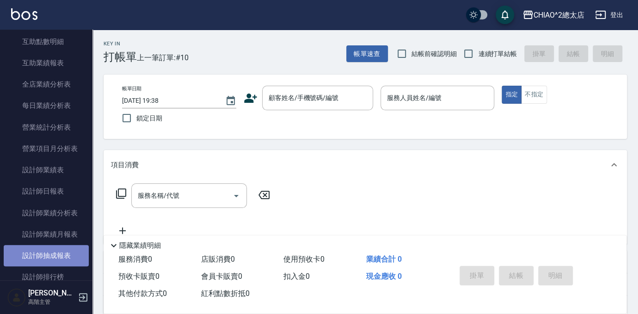
click at [60, 252] on link "設計師抽成報表" at bounding box center [46, 255] width 85 height 21
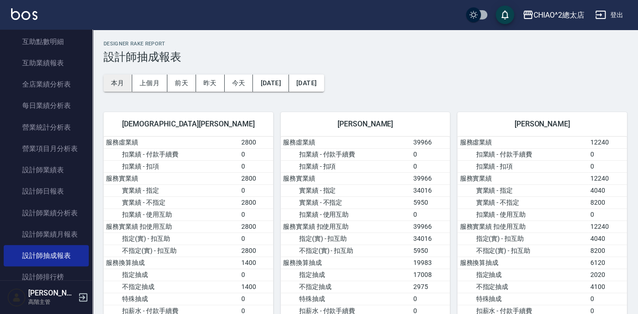
click at [112, 86] on button "本月" at bounding box center [118, 82] width 29 height 17
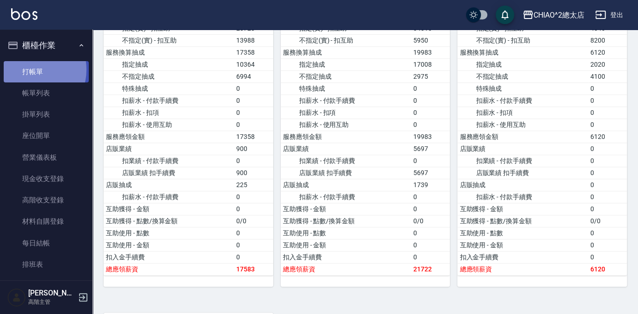
click at [32, 69] on link "打帳單" at bounding box center [46, 71] width 85 height 21
